Goal: Find specific page/section: Find specific page/section

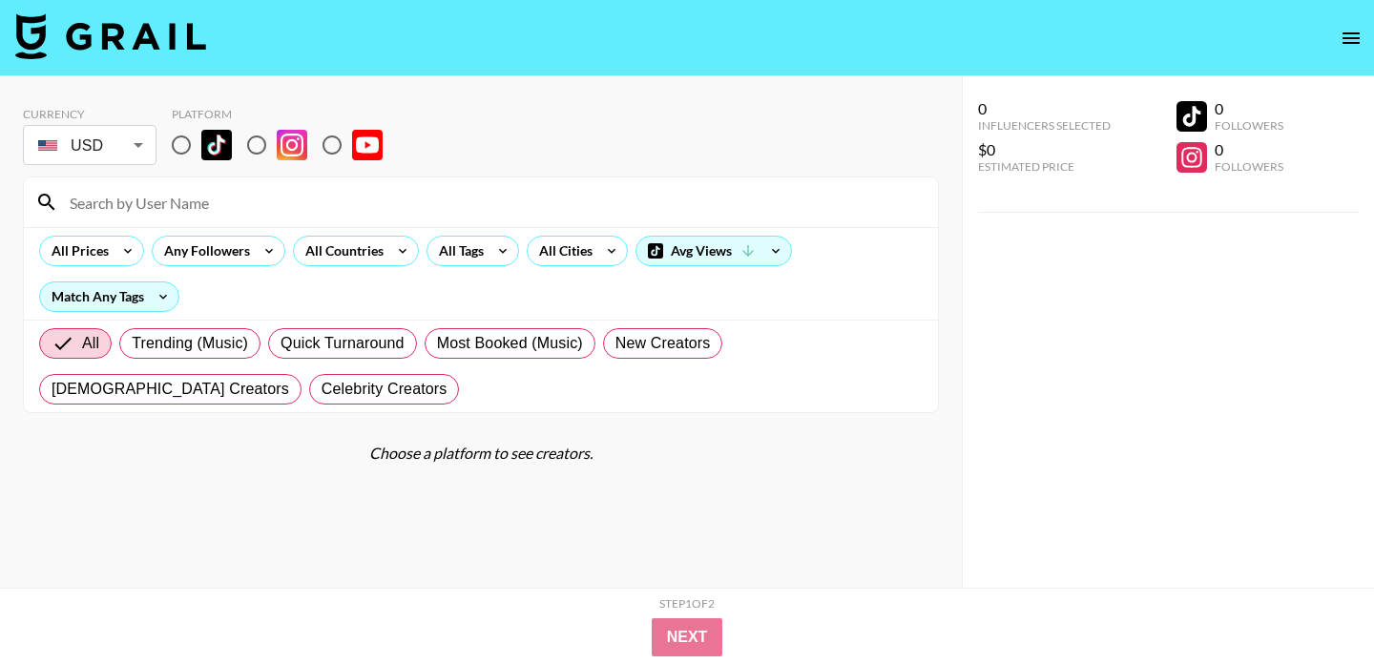
click at [187, 143] on input "radio" at bounding box center [181, 145] width 40 height 40
radio input "true"
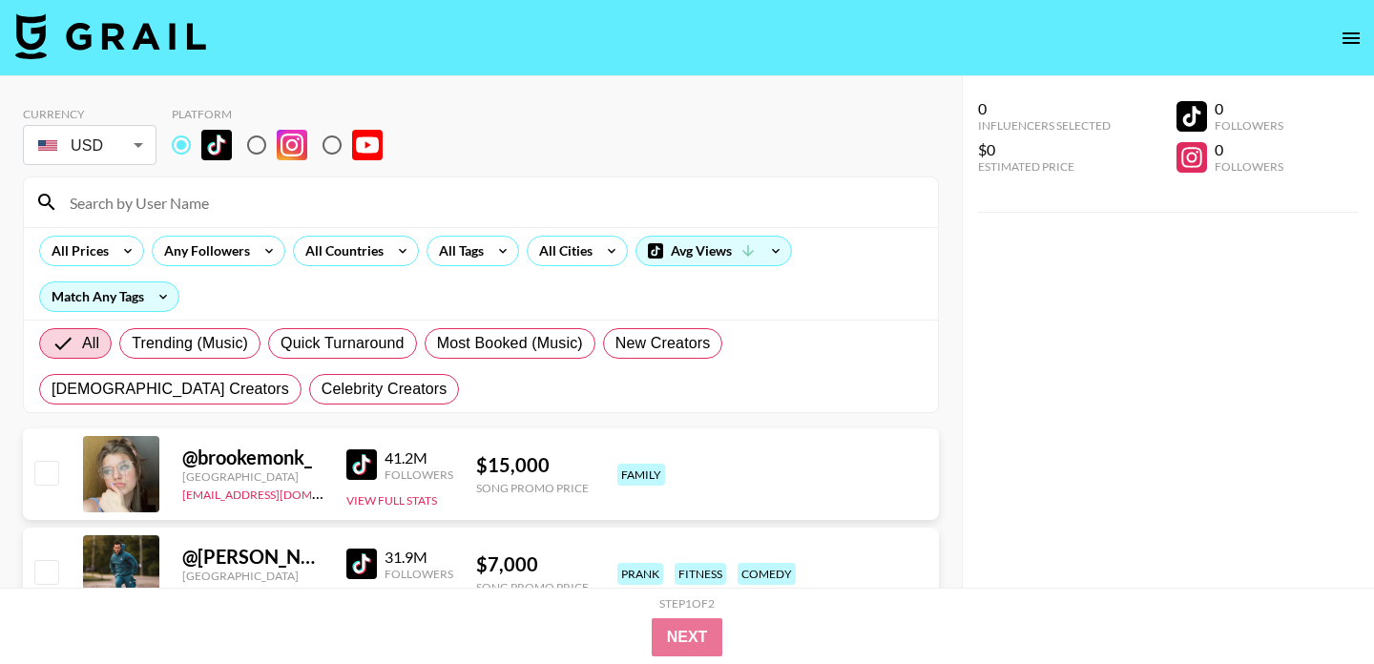
click at [247, 199] on input at bounding box center [492, 202] width 869 height 31
paste input "ry2ky"
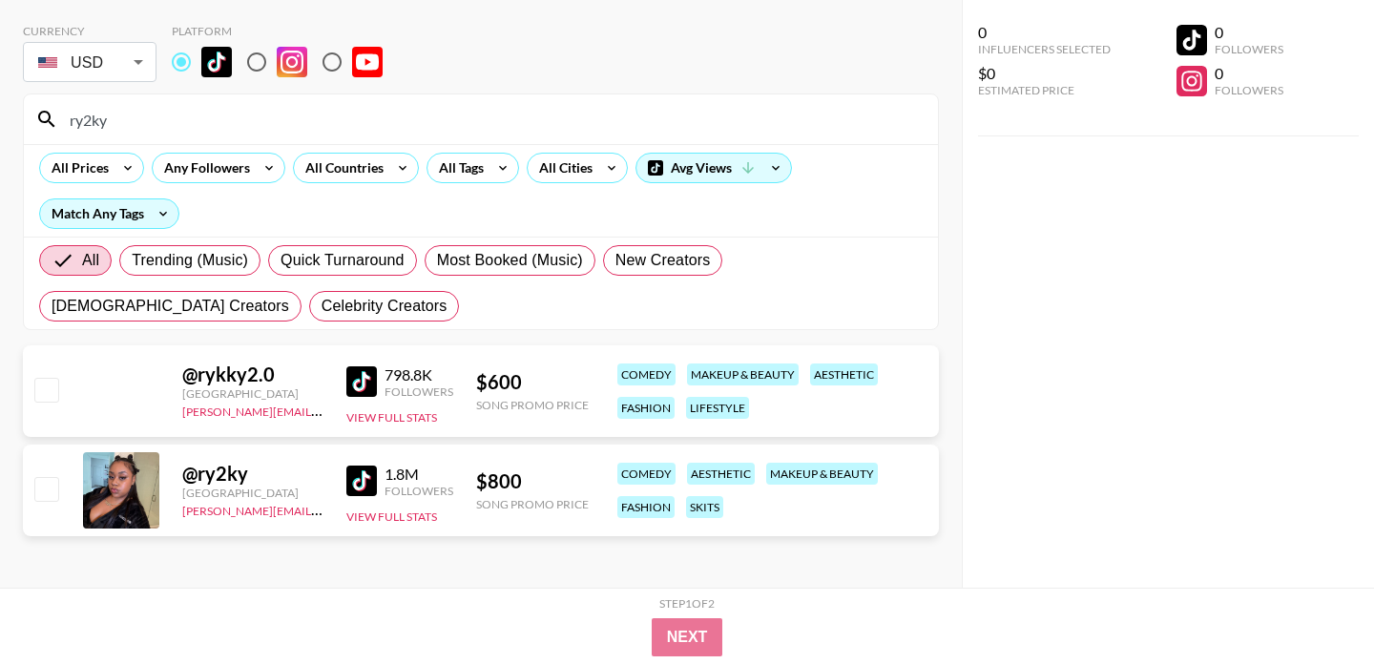
scroll to position [85, 0]
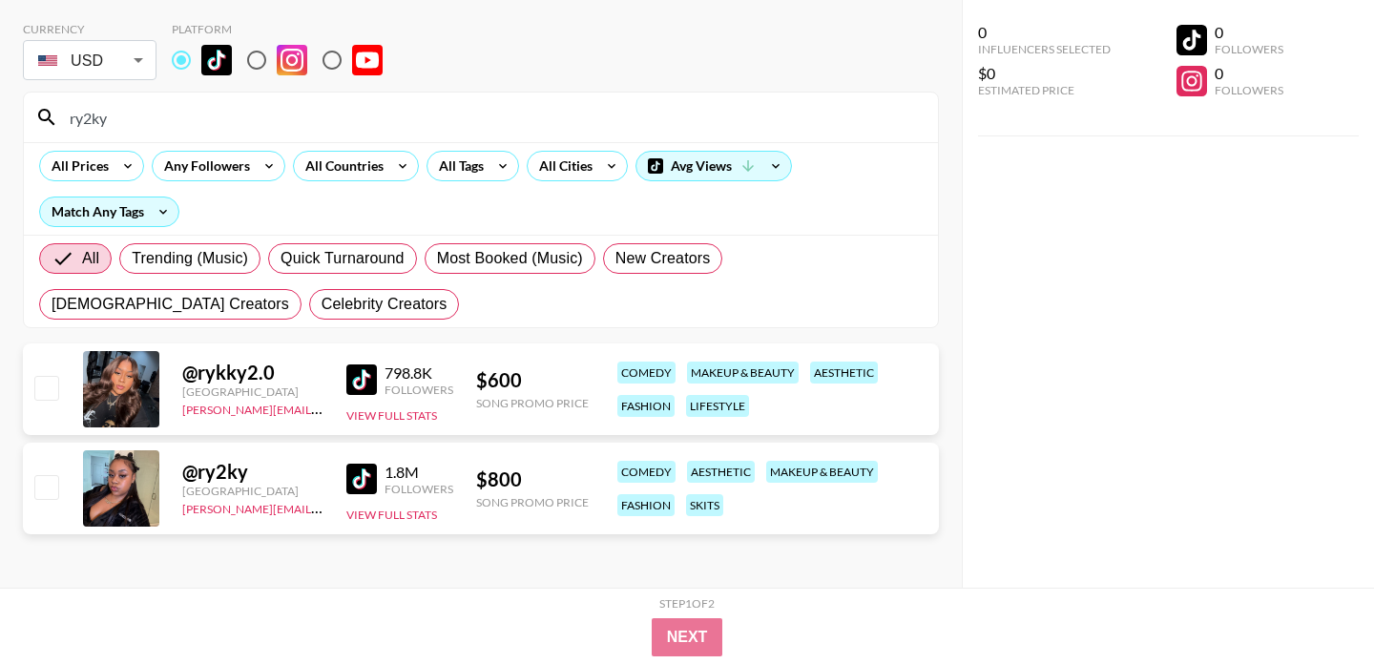
drag, startPoint x: 219, startPoint y: 123, endPoint x: 52, endPoint y: 122, distance: 167.0
click at [52, 122] on div "ry2ky" at bounding box center [481, 118] width 914 height 50
paste input "callmefeigh"
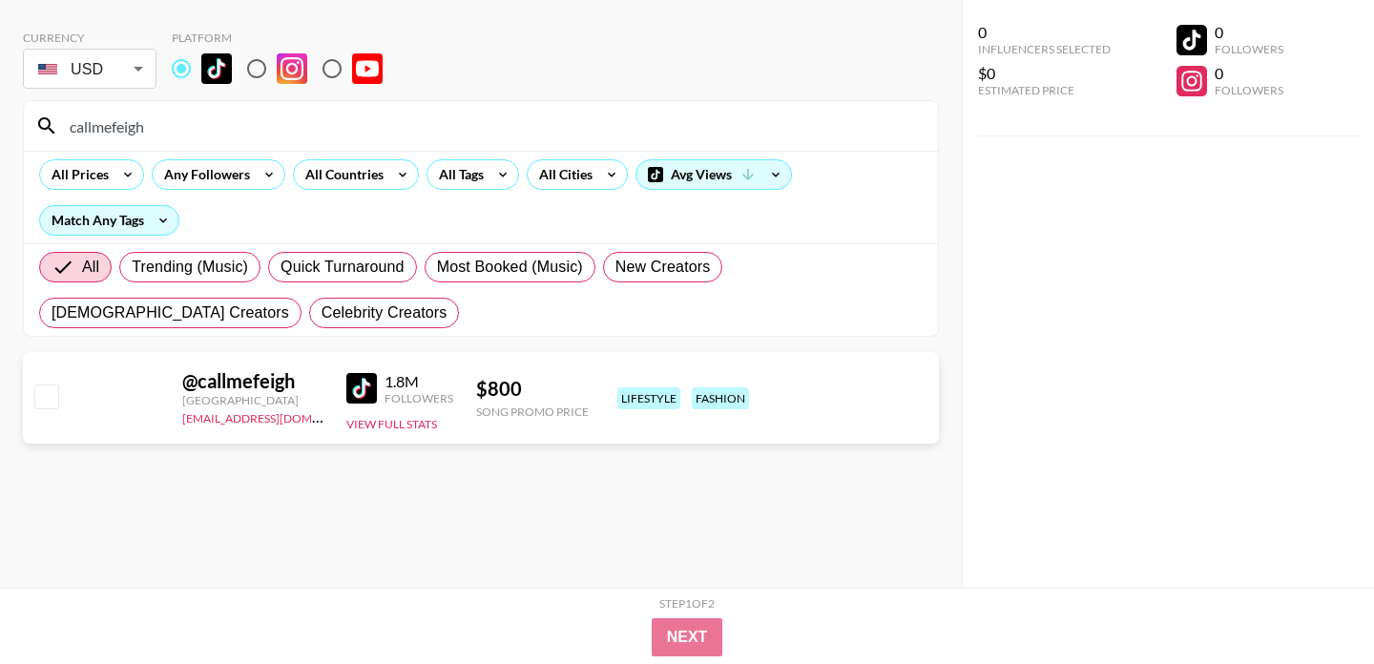
scroll to position [76, 0]
drag, startPoint x: 165, startPoint y: 126, endPoint x: 12, endPoint y: 125, distance: 152.7
click at [12, 125] on div "Currency USD USD ​ Platform callmefeigh All Prices Any Followers All Countries …" at bounding box center [481, 294] width 962 height 588
paste input "theofficial.jale"
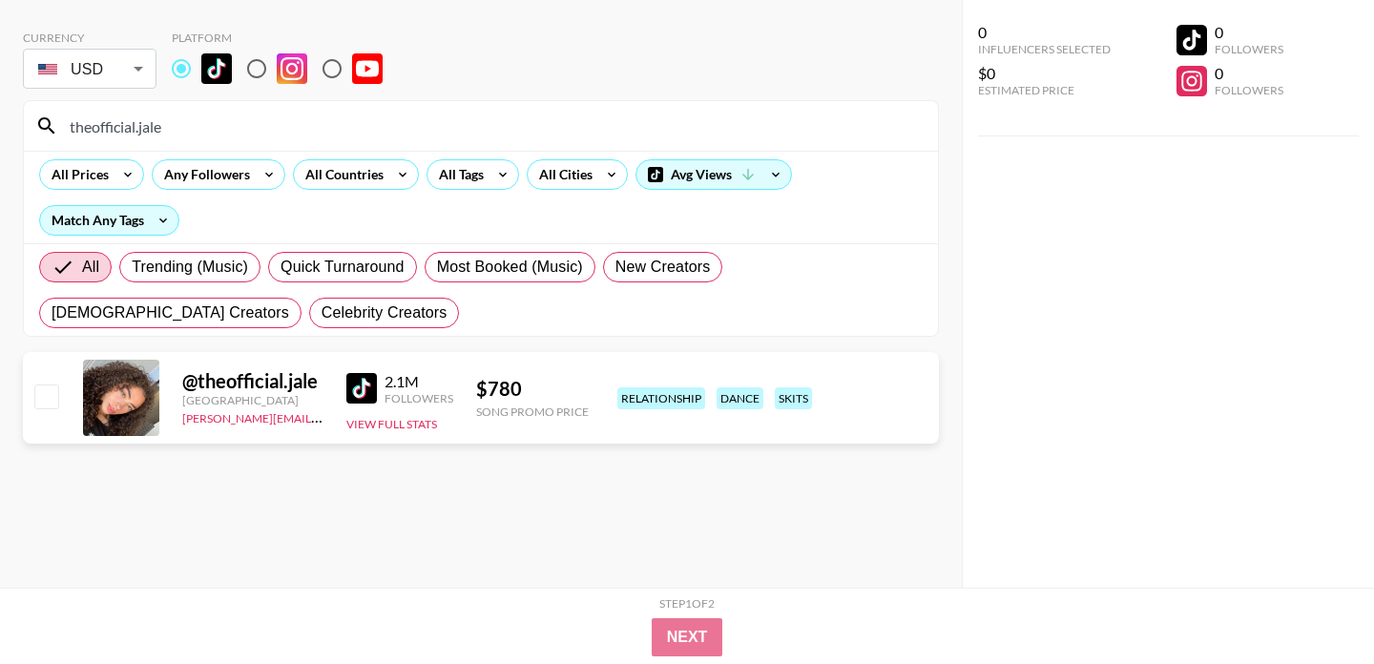
click at [363, 388] on img at bounding box center [361, 388] width 31 height 31
drag, startPoint x: 151, startPoint y: 123, endPoint x: 4, endPoint y: 116, distance: 147.1
click at [4, 116] on div "Currency USD USD ​ Platform theofficial.jale All Prices Any Followers All Count…" at bounding box center [481, 294] width 962 height 588
paste input "rosee_20"
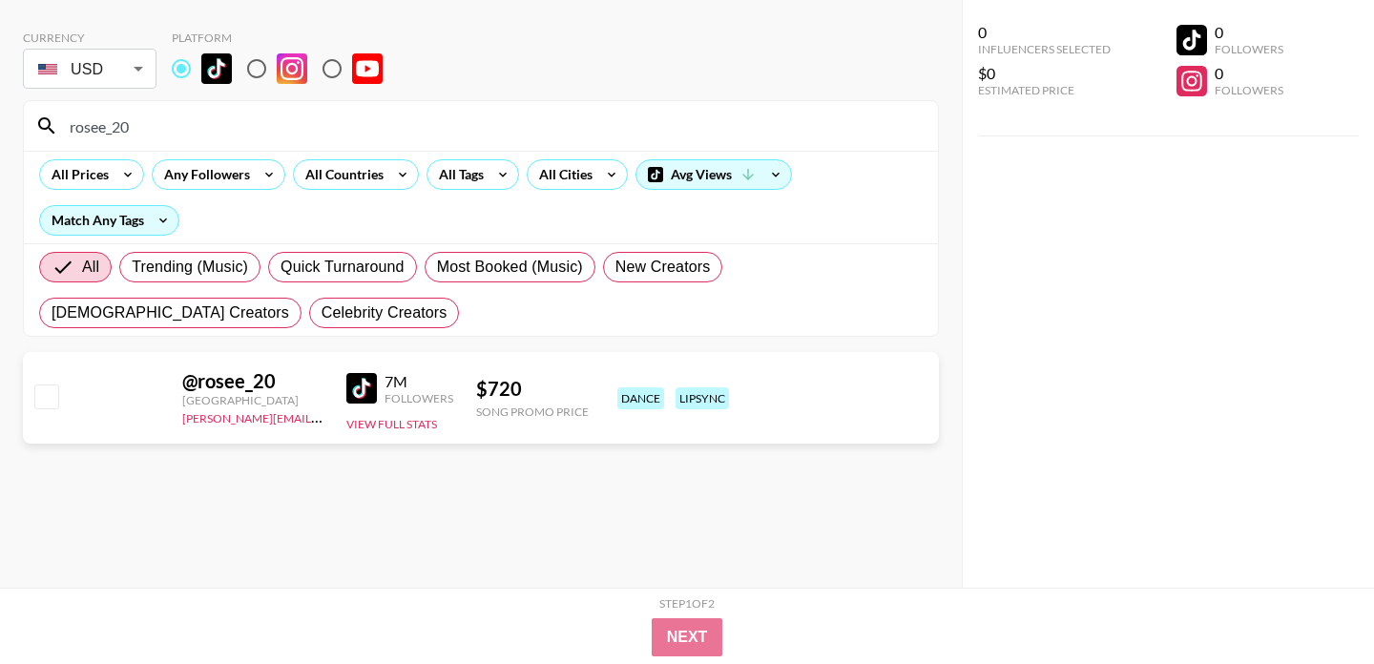
type input "rosee_20"
